Goal: Task Accomplishment & Management: Complete application form

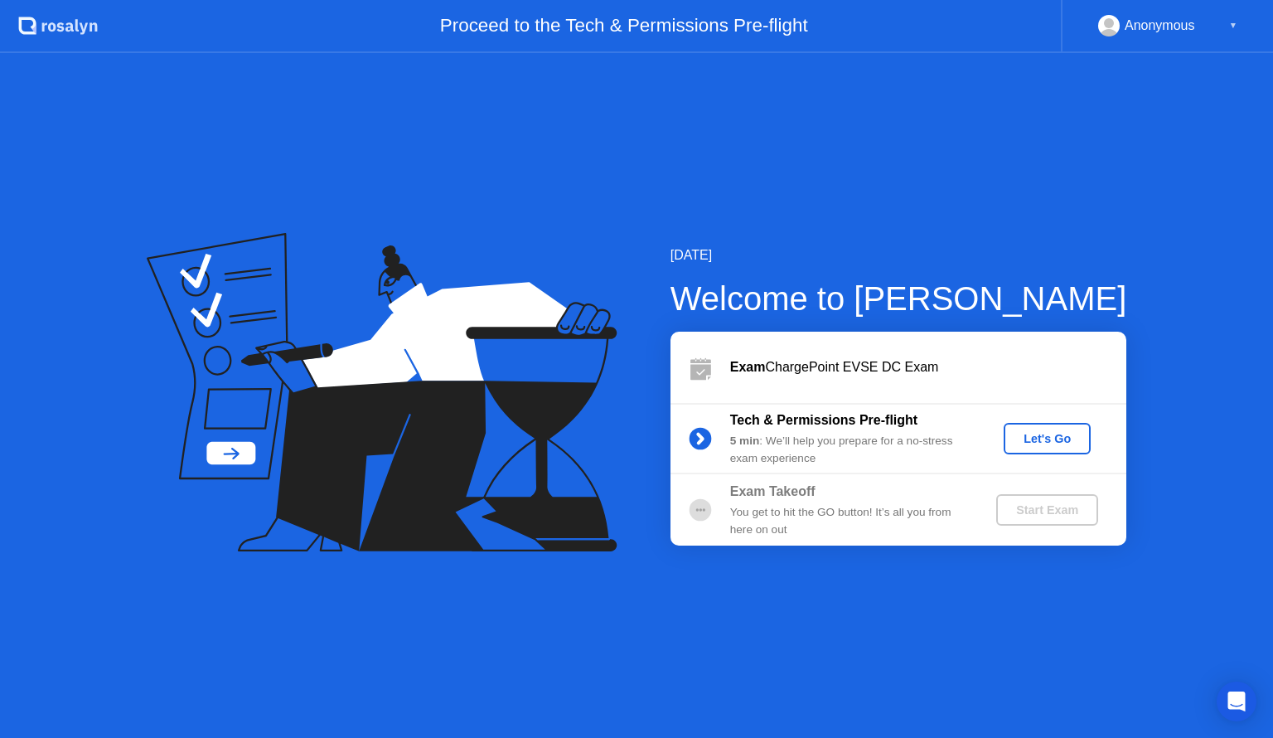
click at [1039, 443] on div "Let's Go" at bounding box center [1047, 438] width 74 height 13
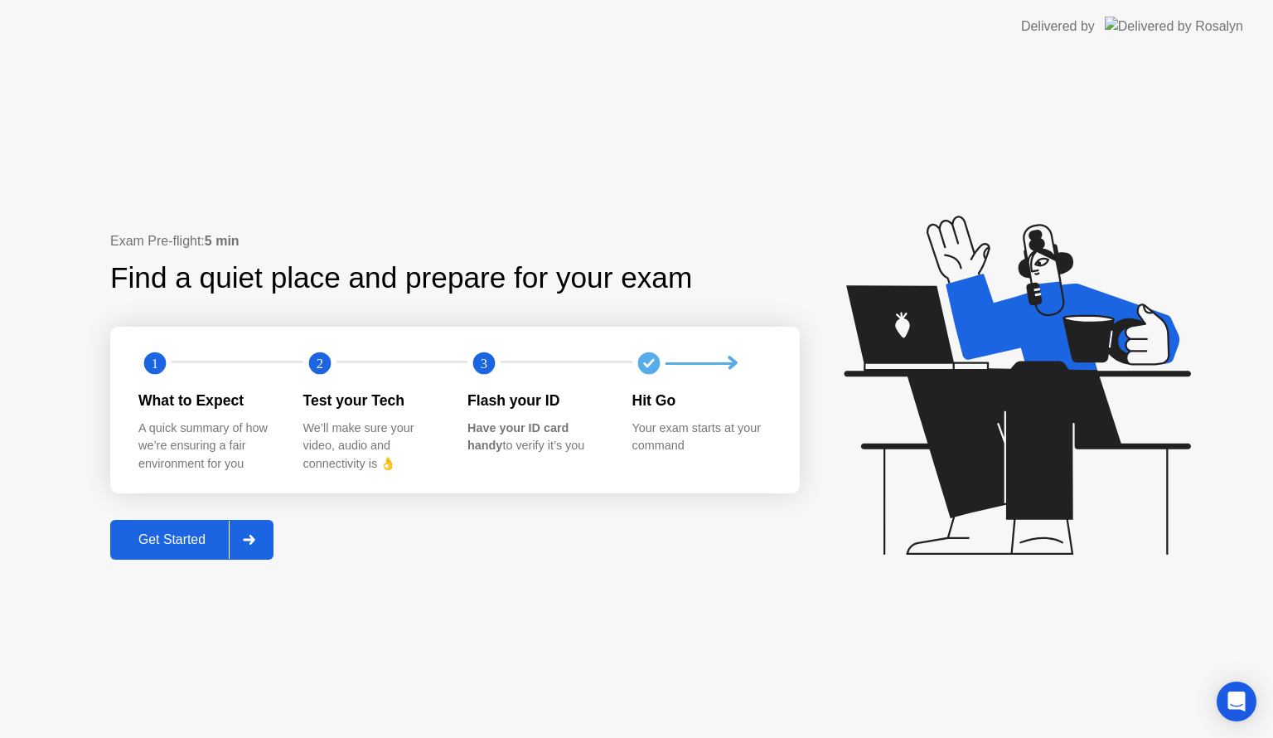
click at [201, 533] on div "Get Started" at bounding box center [172, 539] width 114 height 15
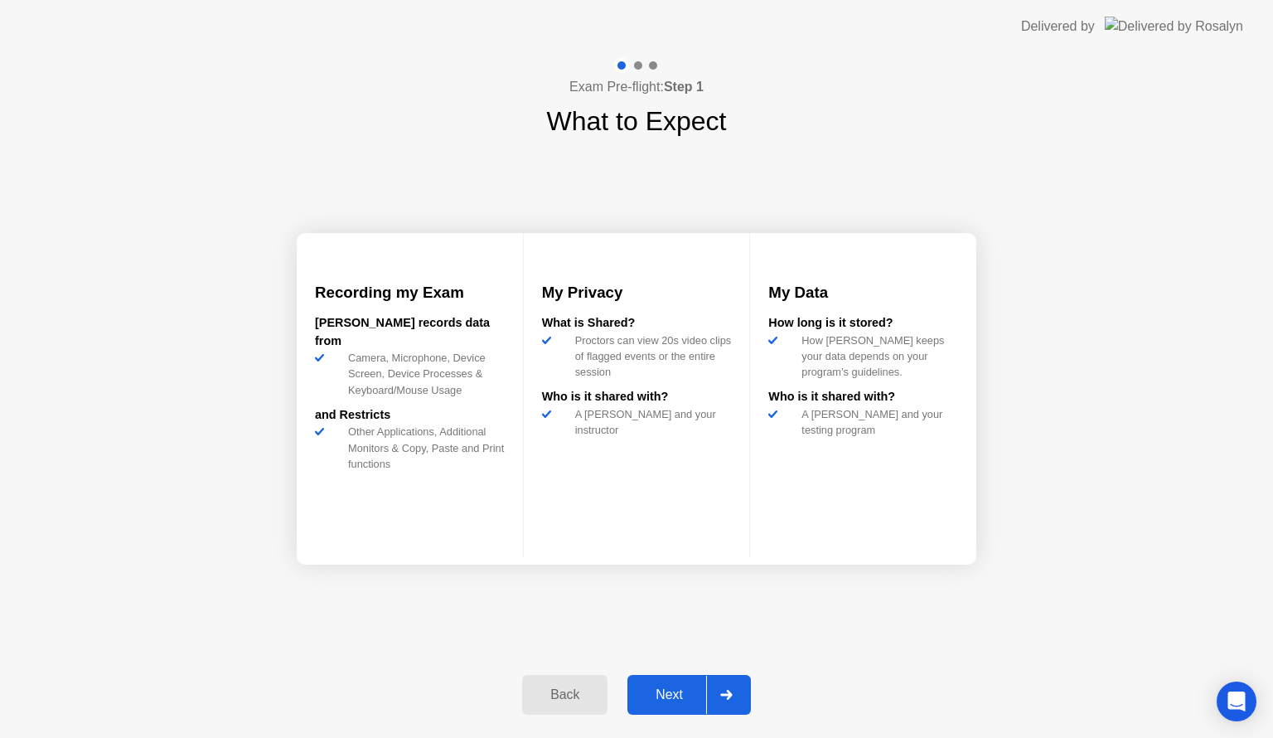
click at [672, 693] on div "Next" at bounding box center [669, 694] width 74 height 15
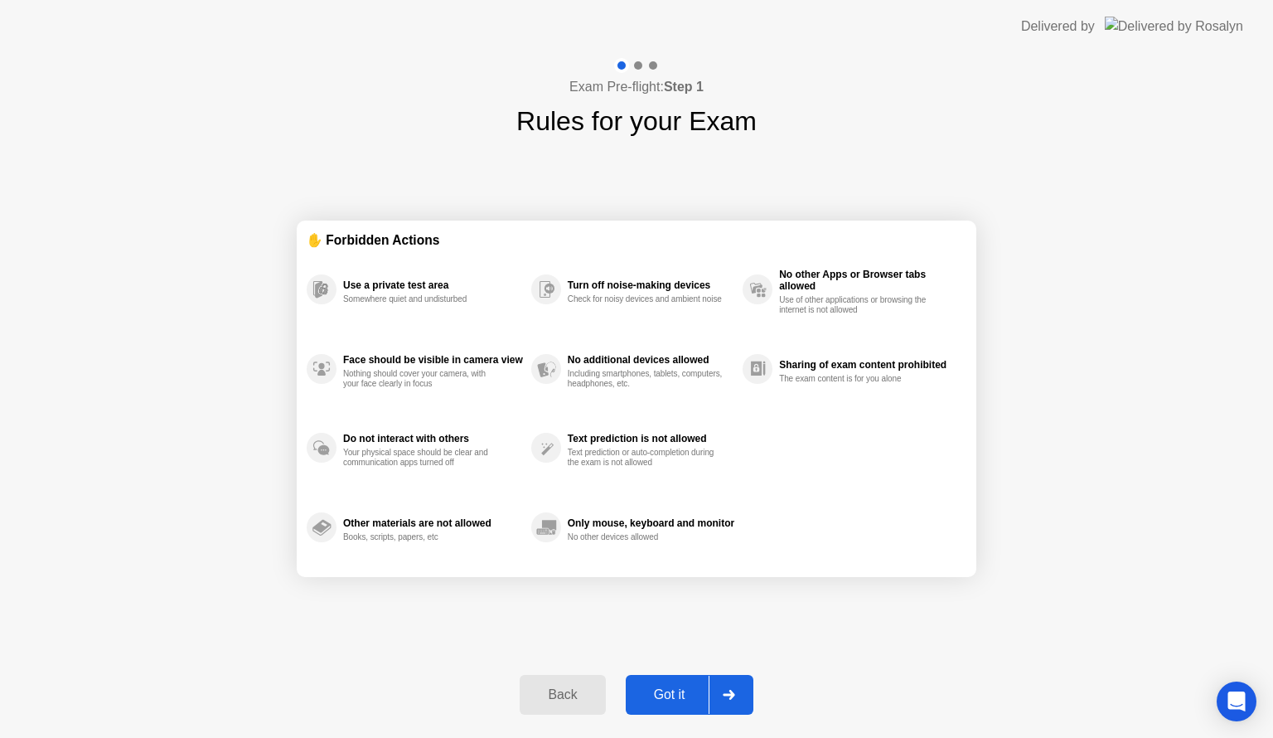
click at [693, 697] on div "Got it" at bounding box center [670, 694] width 78 height 15
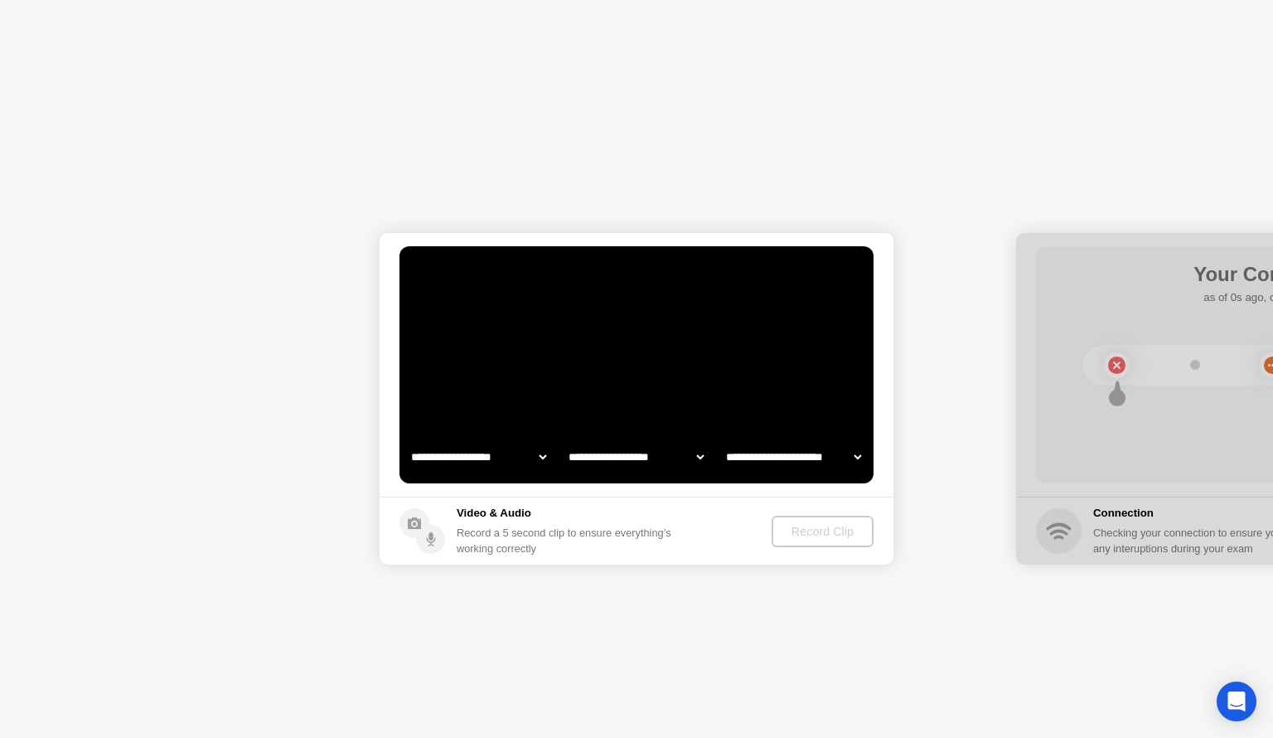
select select "**********"
select select "*******"
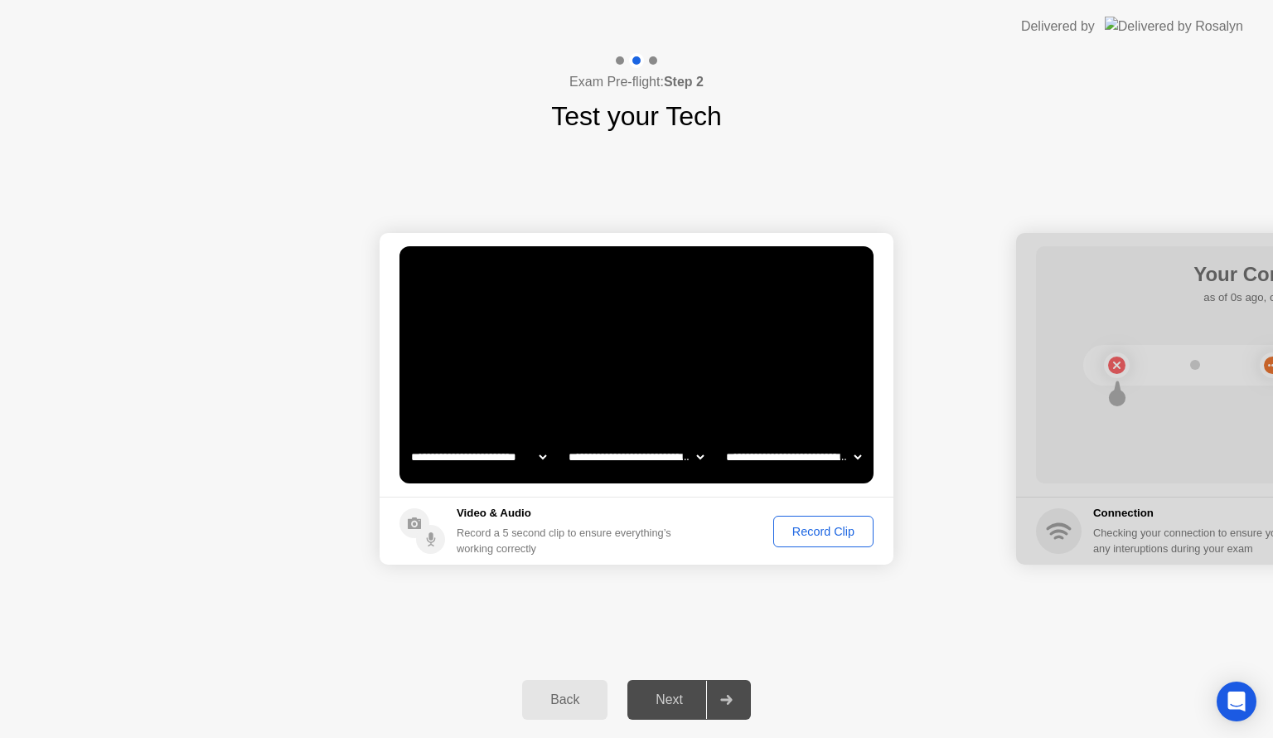
click at [673, 698] on div "Next" at bounding box center [669, 699] width 74 height 15
click at [845, 531] on div "Record Clip" at bounding box center [823, 531] width 89 height 13
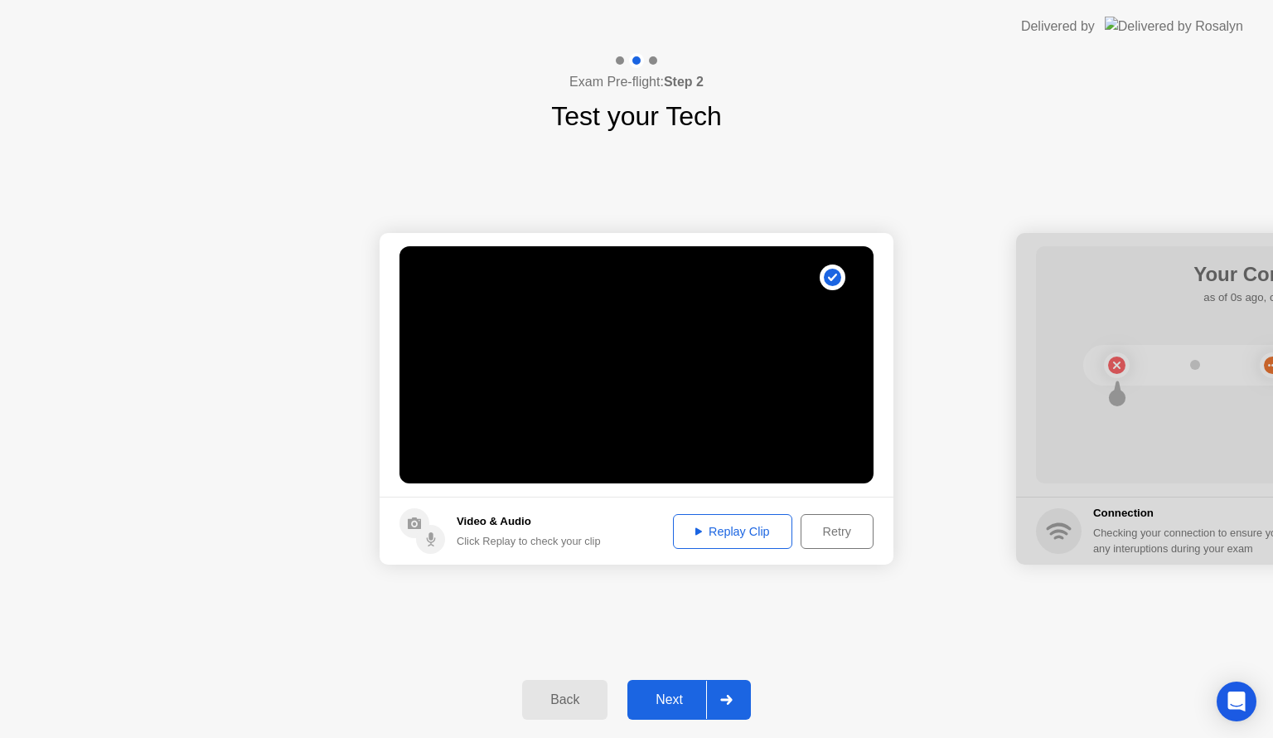
click at [743, 527] on div "Replay Clip" at bounding box center [733, 531] width 108 height 13
click at [675, 700] on div "Next" at bounding box center [669, 699] width 74 height 15
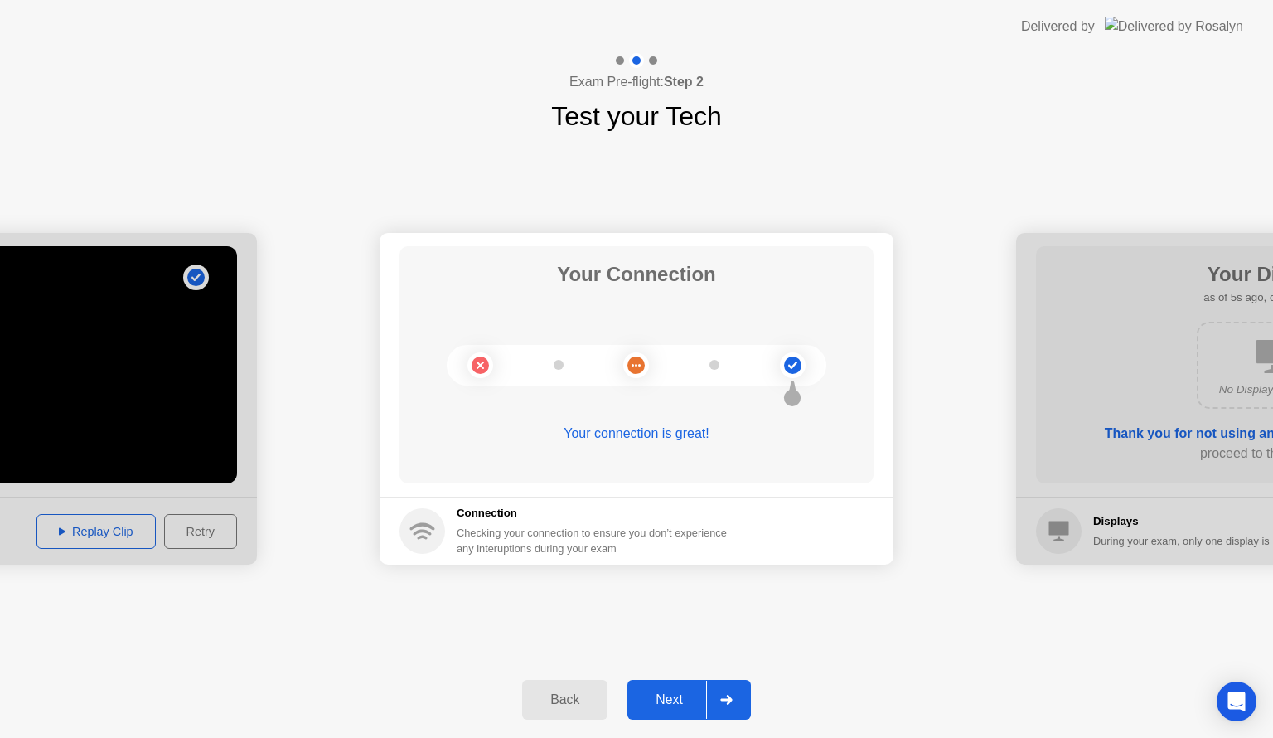
drag, startPoint x: 666, startPoint y: 696, endPoint x: 666, endPoint y: 677, distance: 19.1
click at [666, 692] on div "Next" at bounding box center [669, 699] width 74 height 15
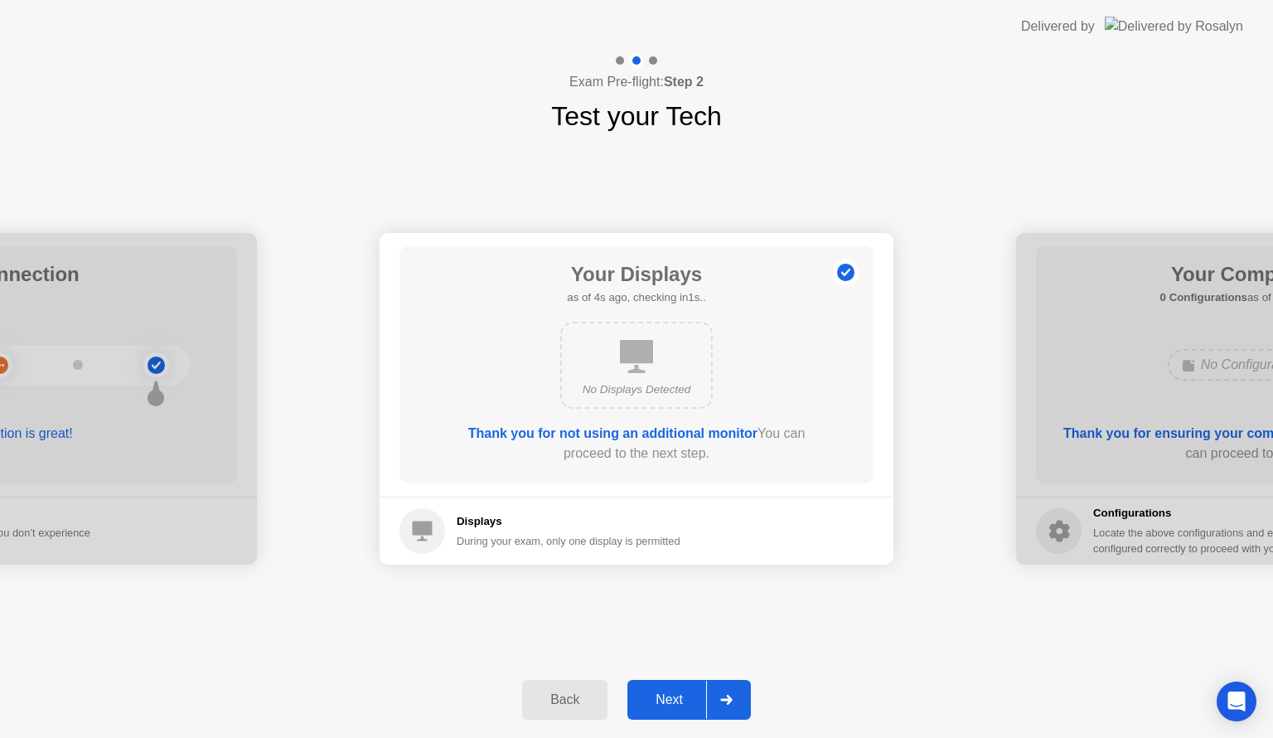
click at [675, 704] on div "Next" at bounding box center [669, 699] width 74 height 15
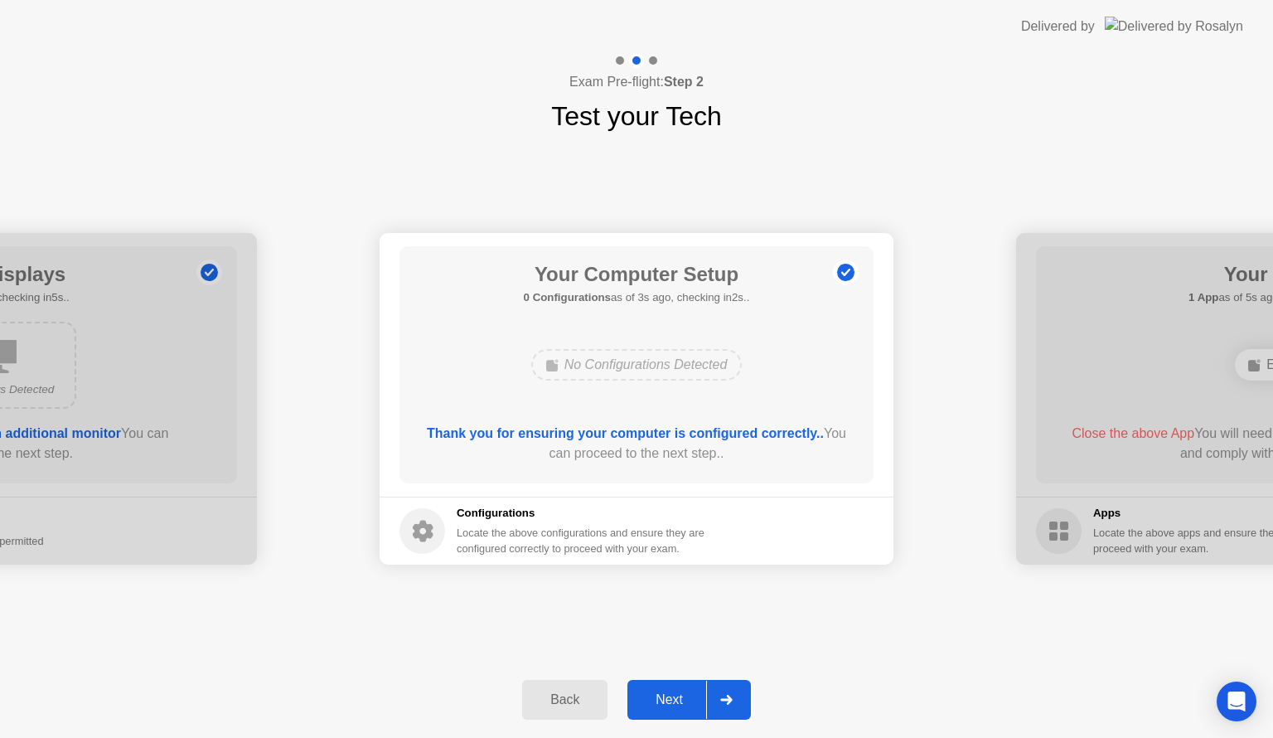
click at [680, 702] on div "Next" at bounding box center [669, 699] width 74 height 15
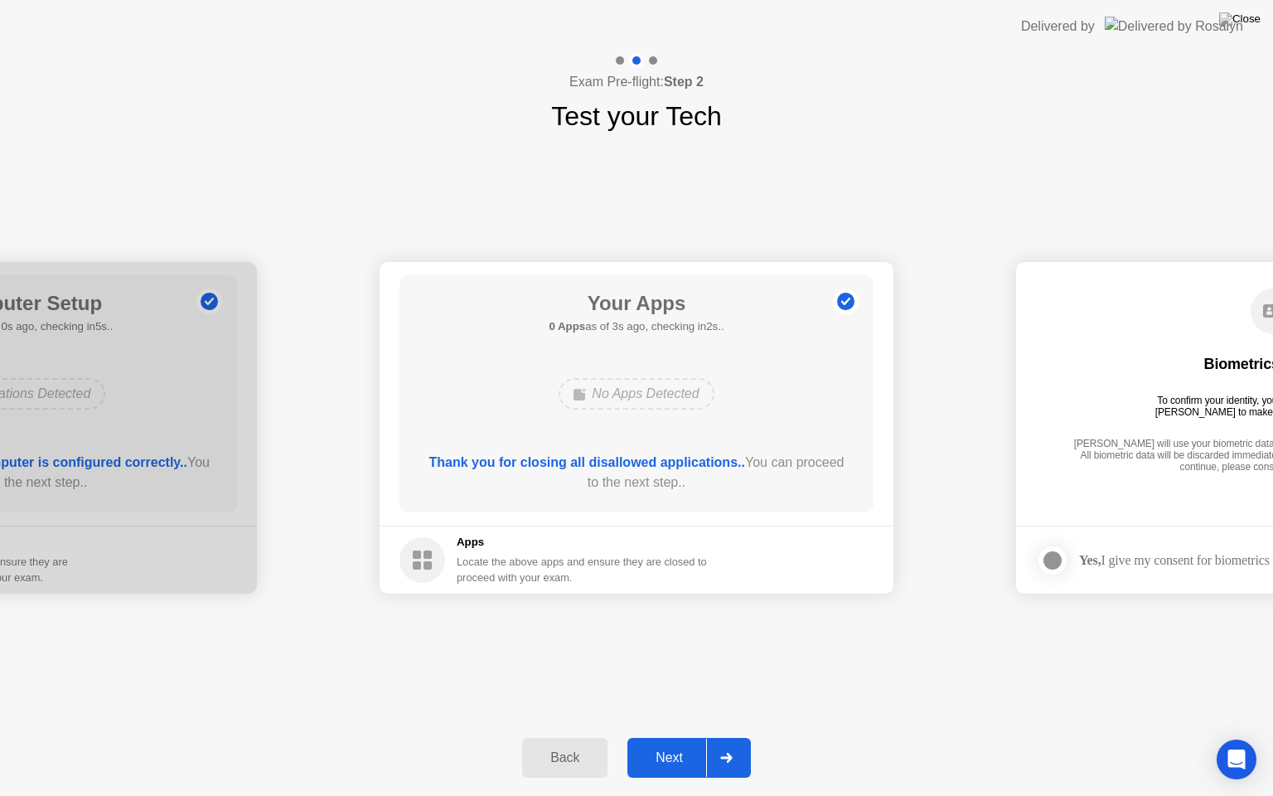
click at [670, 737] on div "Next" at bounding box center [669, 757] width 74 height 15
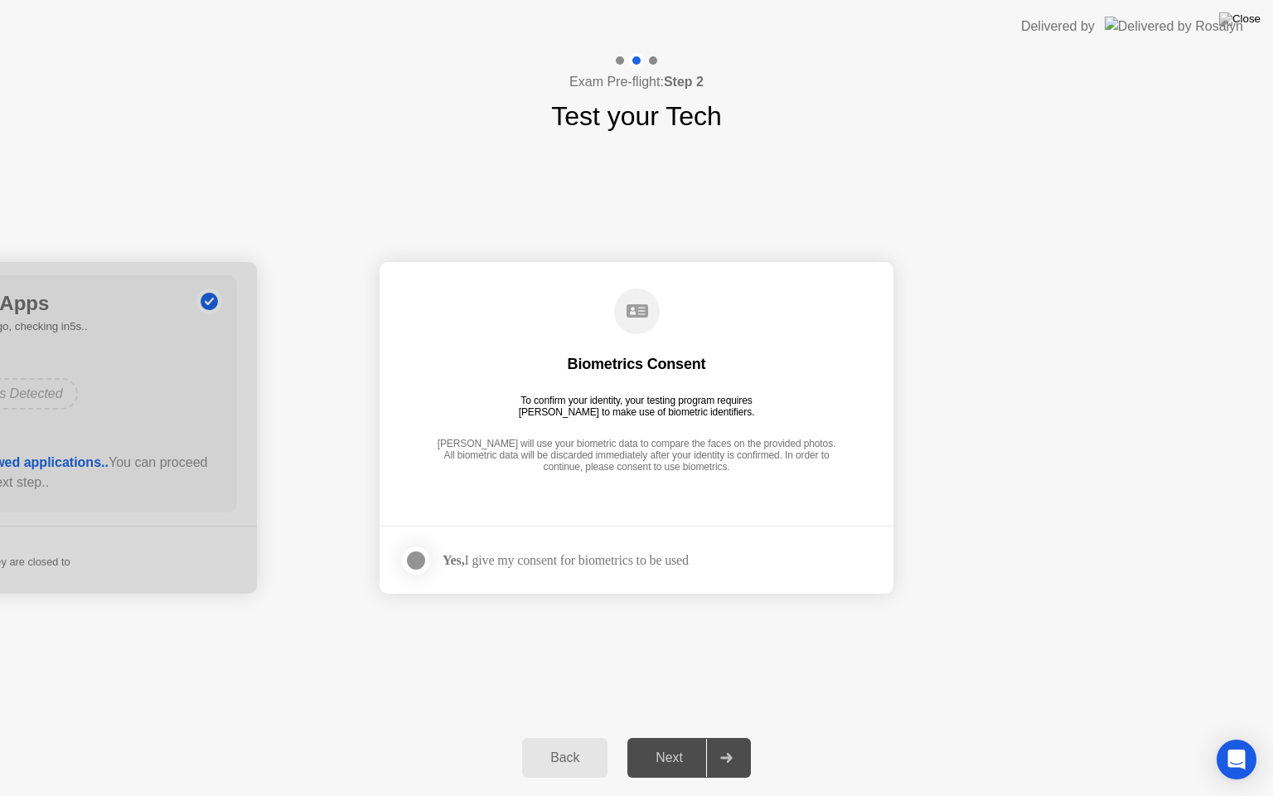
click at [414, 556] on div at bounding box center [416, 560] width 20 height 20
click at [675, 737] on div "Next" at bounding box center [669, 757] width 74 height 15
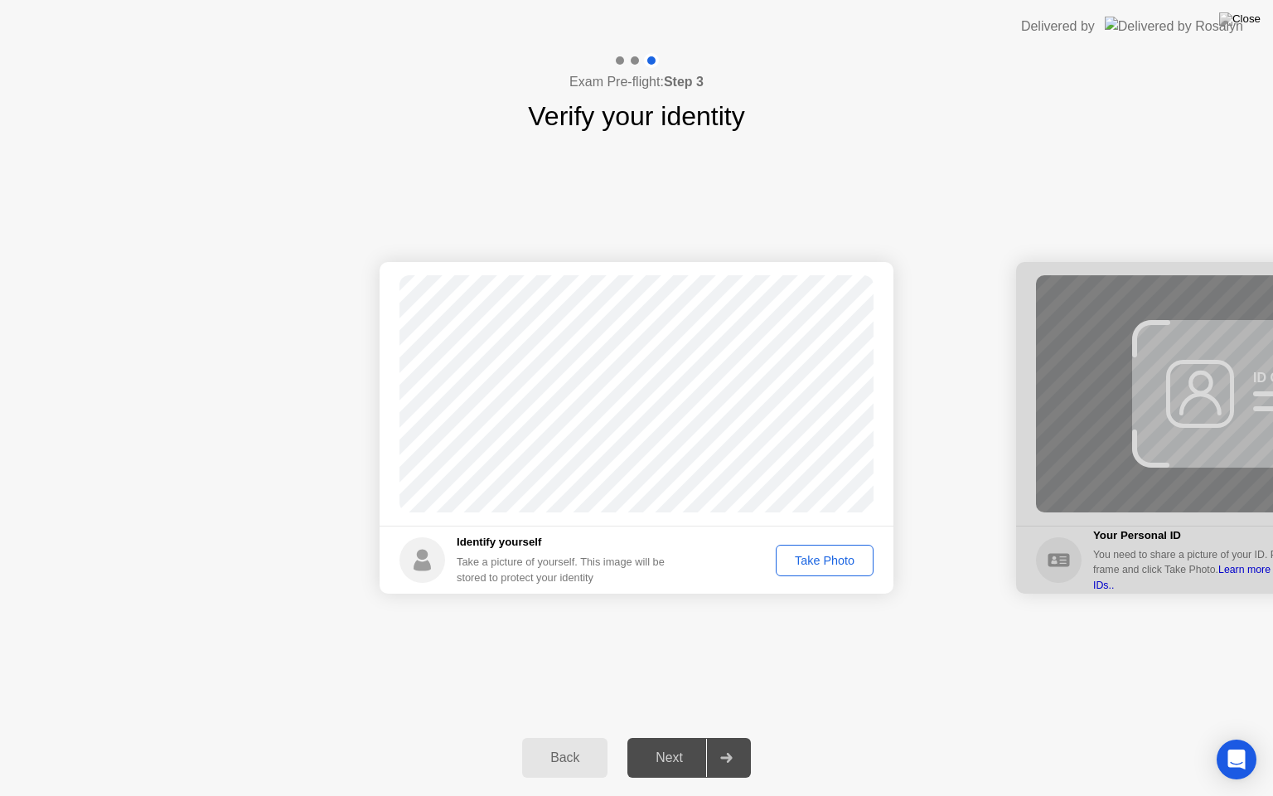
click at [808, 554] on div "Take Photo" at bounding box center [825, 560] width 86 height 13
click at [670, 737] on div "Next" at bounding box center [669, 757] width 74 height 15
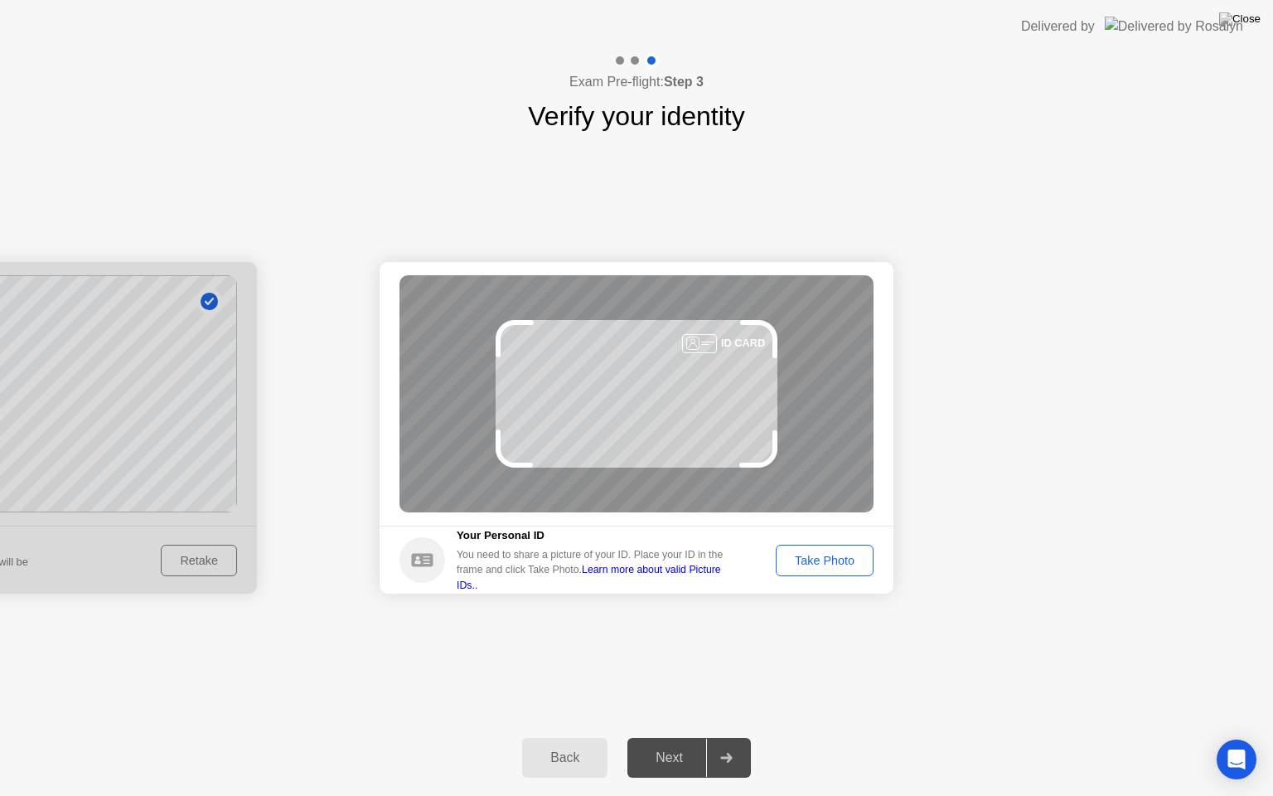
click at [811, 559] on div "Take Photo" at bounding box center [825, 560] width 86 height 13
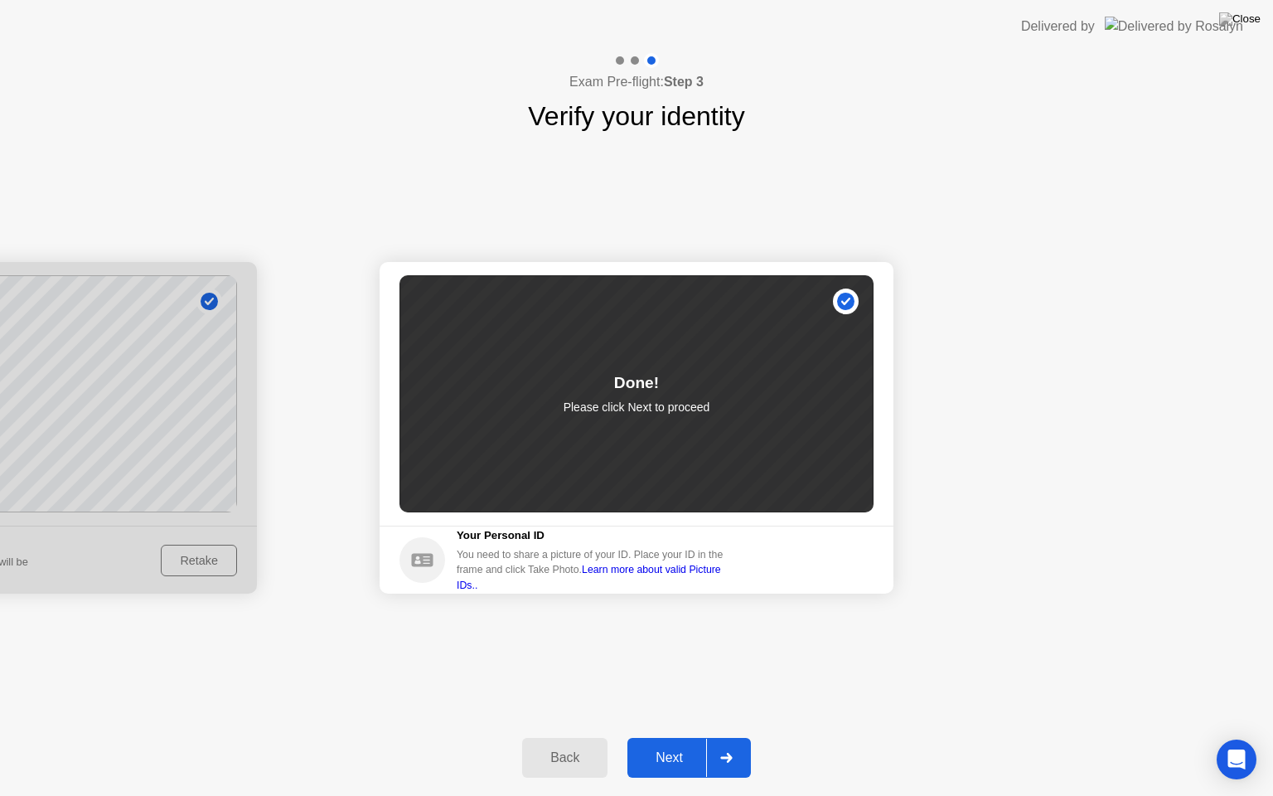
click at [671, 737] on div "Next" at bounding box center [669, 757] width 74 height 15
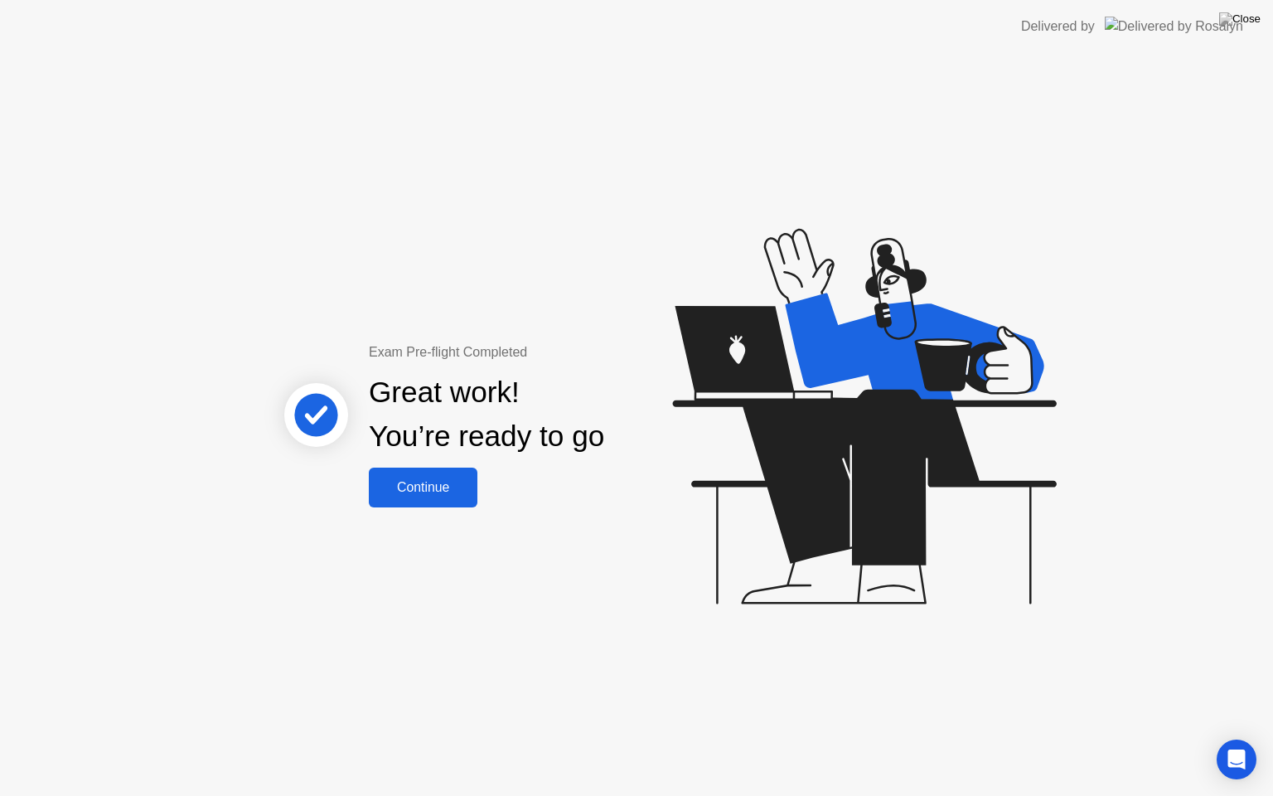
click at [452, 491] on div "Continue" at bounding box center [423, 487] width 99 height 15
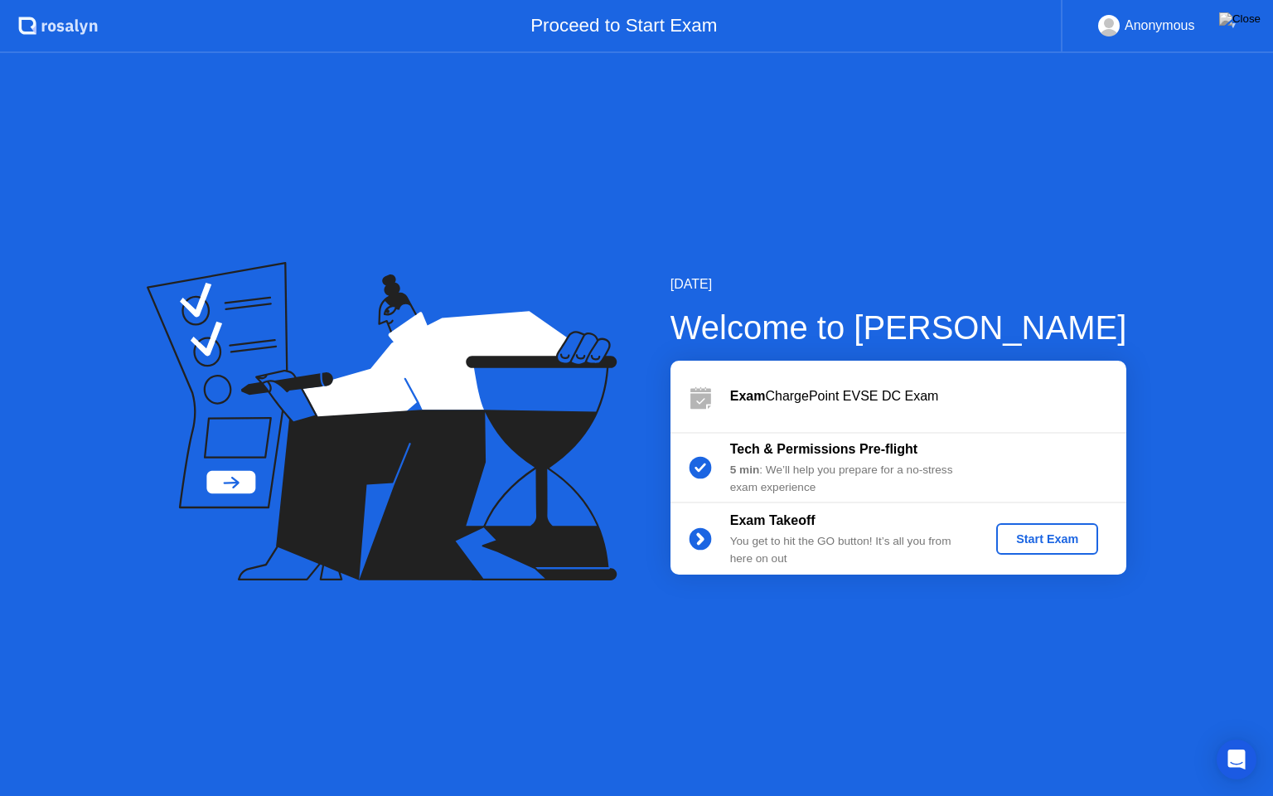
click at [1041, 539] on div "Start Exam" at bounding box center [1047, 538] width 89 height 13
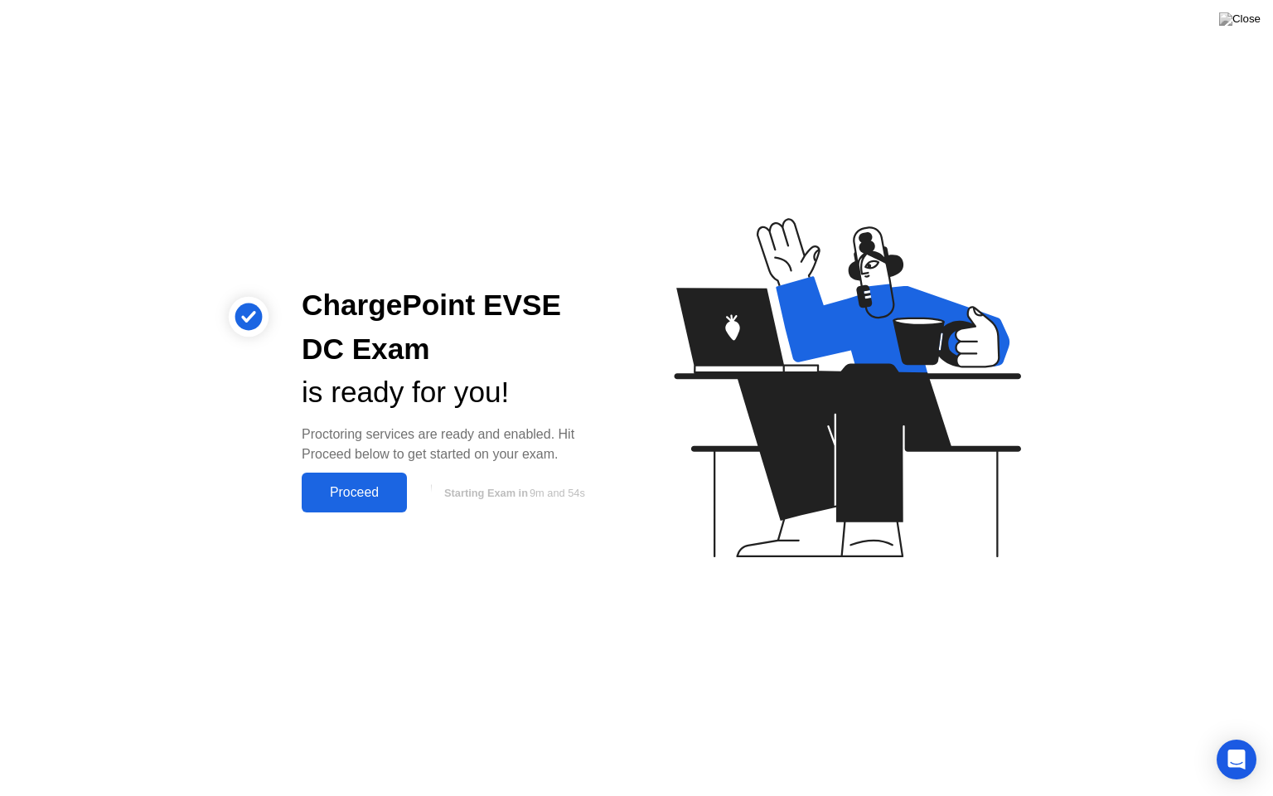
click at [358, 486] on div "Proceed" at bounding box center [354, 492] width 95 height 15
